Goal: Task Accomplishment & Management: Complete application form

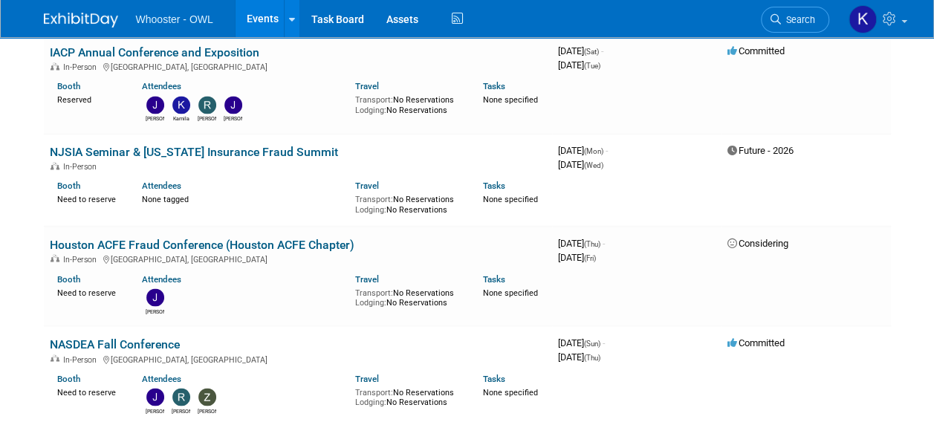
scroll to position [1184, 0]
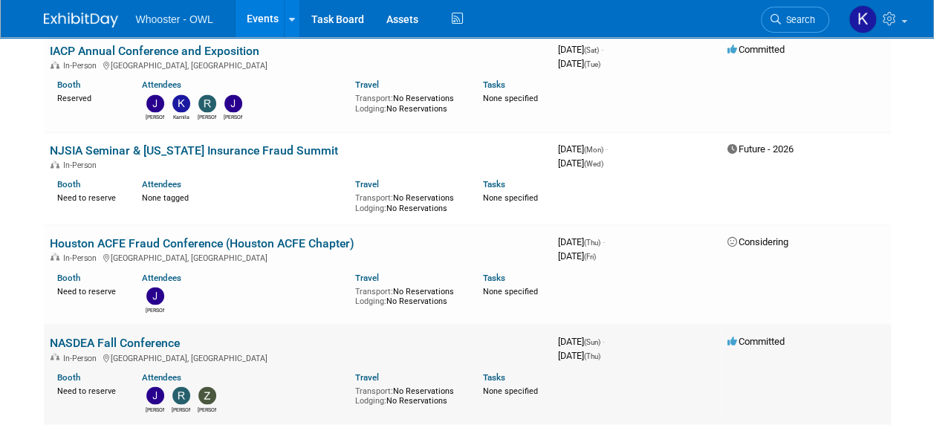
click at [161, 335] on link "NASDEA Fall Conference" at bounding box center [115, 342] width 130 height 14
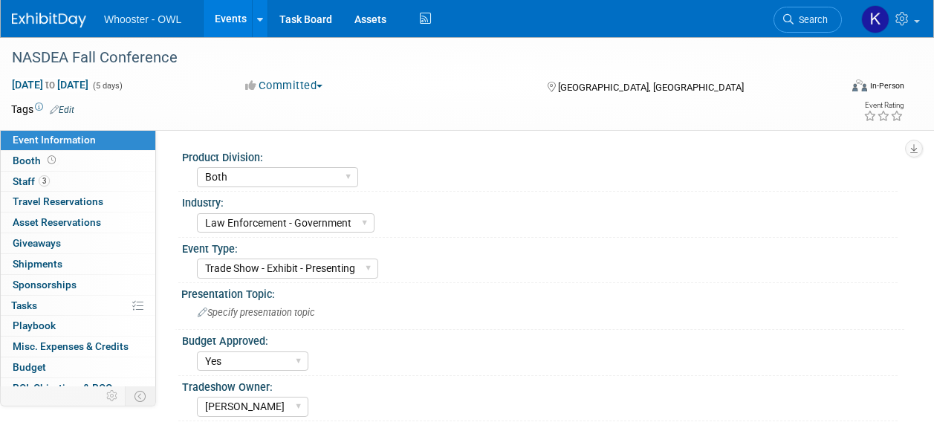
select select "Both"
select select "Law Enforcement - Government"
select select "Trade Show - Exhibit - Presenting"
select select "Yes"
select select "Kamila Castaneda"
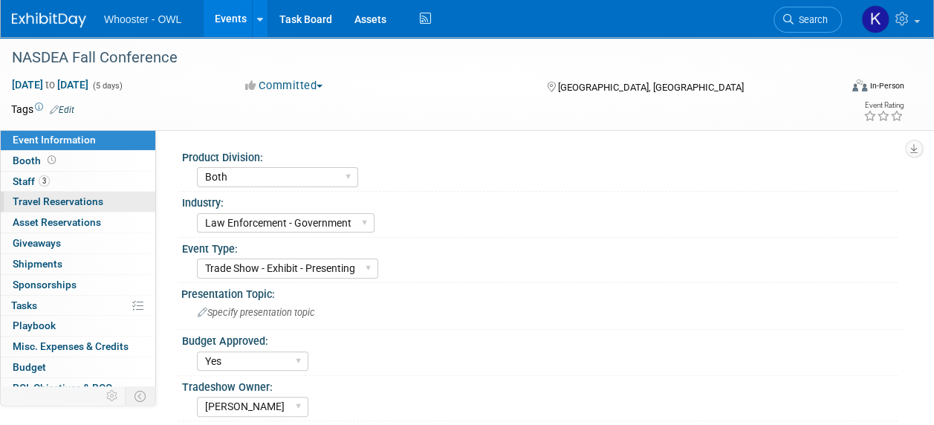
click at [99, 207] on span "Travel Reservations 0" at bounding box center [58, 201] width 91 height 12
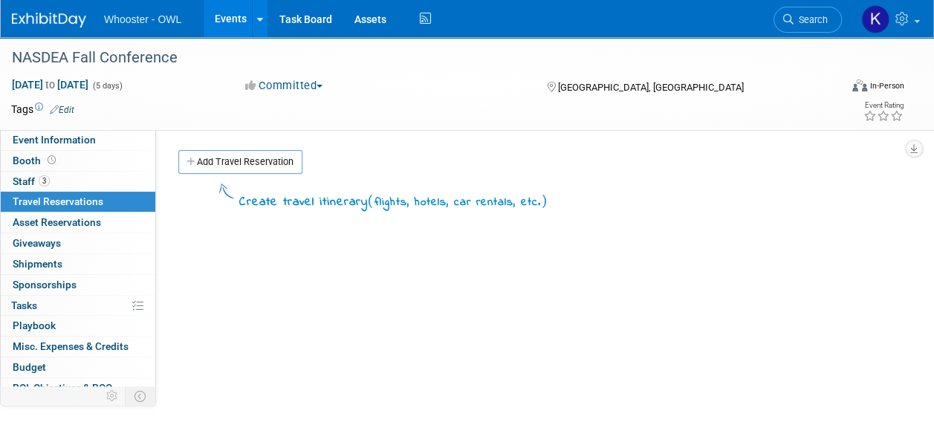
click at [215, 29] on link "Events" at bounding box center [231, 18] width 54 height 37
